Goal: Navigation & Orientation: Go to known website

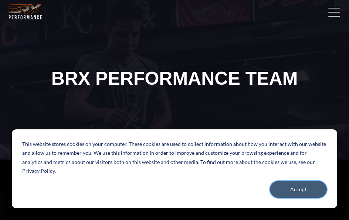
click at [304, 192] on button "Accept" at bounding box center [298, 189] width 57 height 17
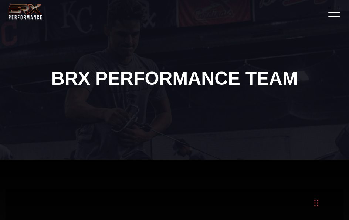
click at [330, 9] on link at bounding box center [332, 12] width 18 height 18
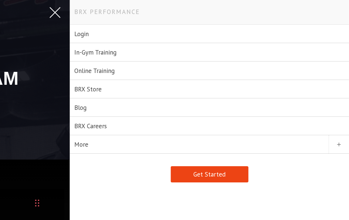
click at [114, 12] on div "Login In-Gym Training Online Training BRX Store Blog BRX Careers More Success S…" at bounding box center [209, 110] width 279 height 220
click at [52, 11] on link at bounding box center [53, 12] width 18 height 18
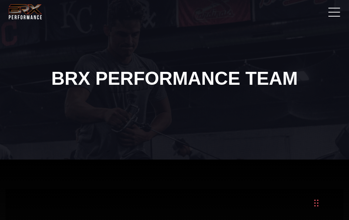
click at [18, 8] on img at bounding box center [25, 12] width 36 height 18
